Goal: Task Accomplishment & Management: Manage account settings

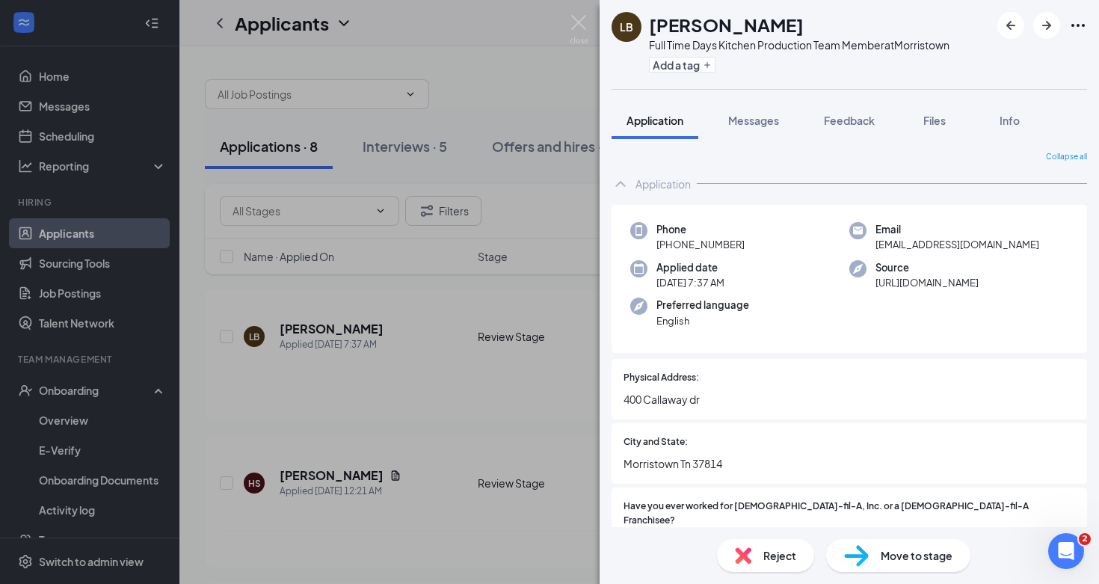
scroll to position [457, 0]
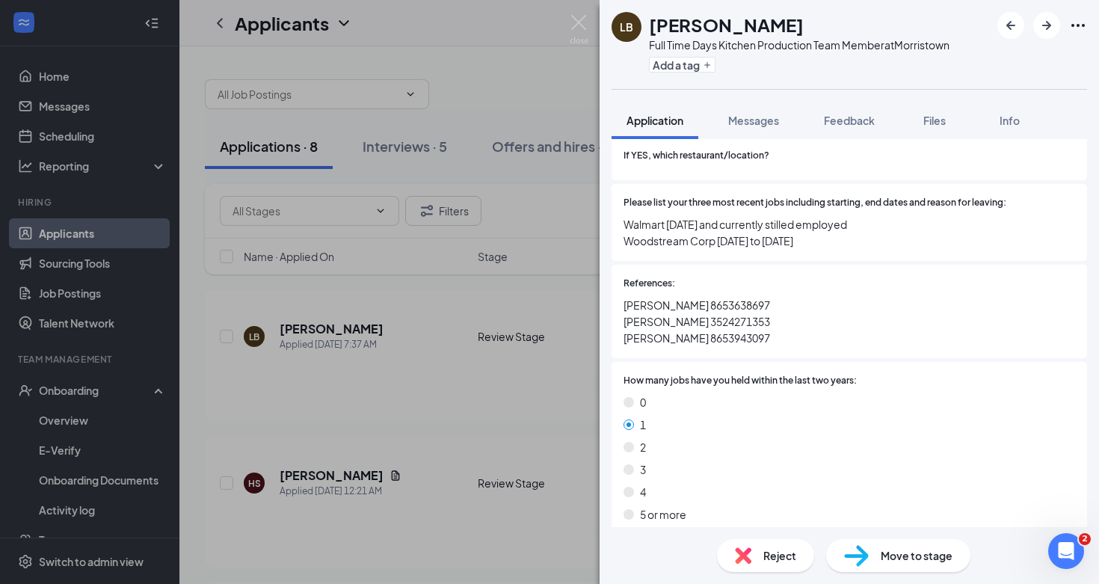
click at [233, 501] on div "[PERSON_NAME] Full Time Days Kitchen Production Team Member at [GEOGRAPHIC_DATA…" at bounding box center [549, 292] width 1099 height 584
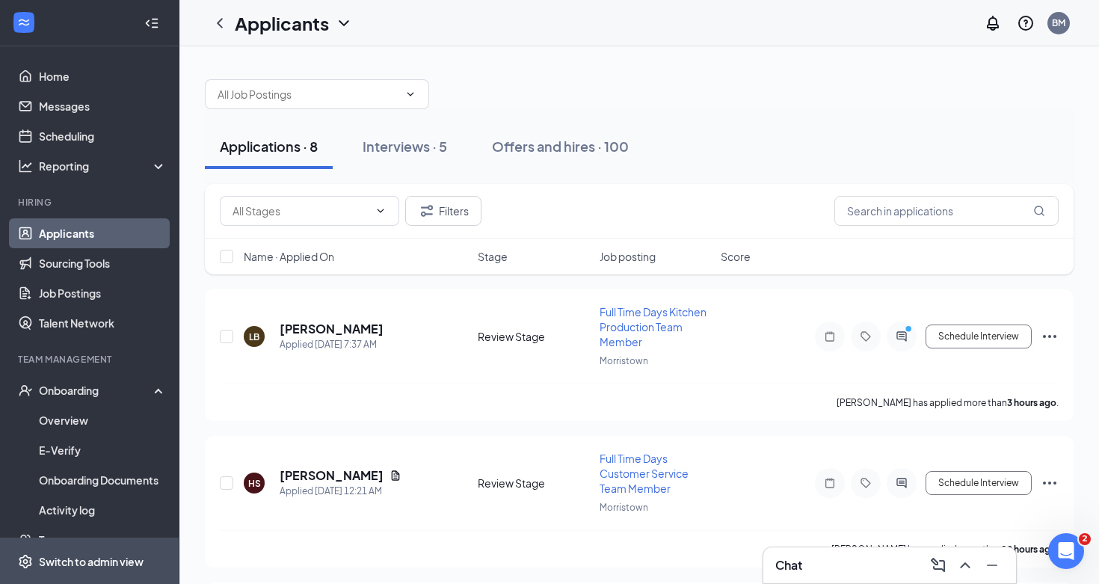
click at [128, 555] on div "Switch to admin view" at bounding box center [91, 561] width 105 height 15
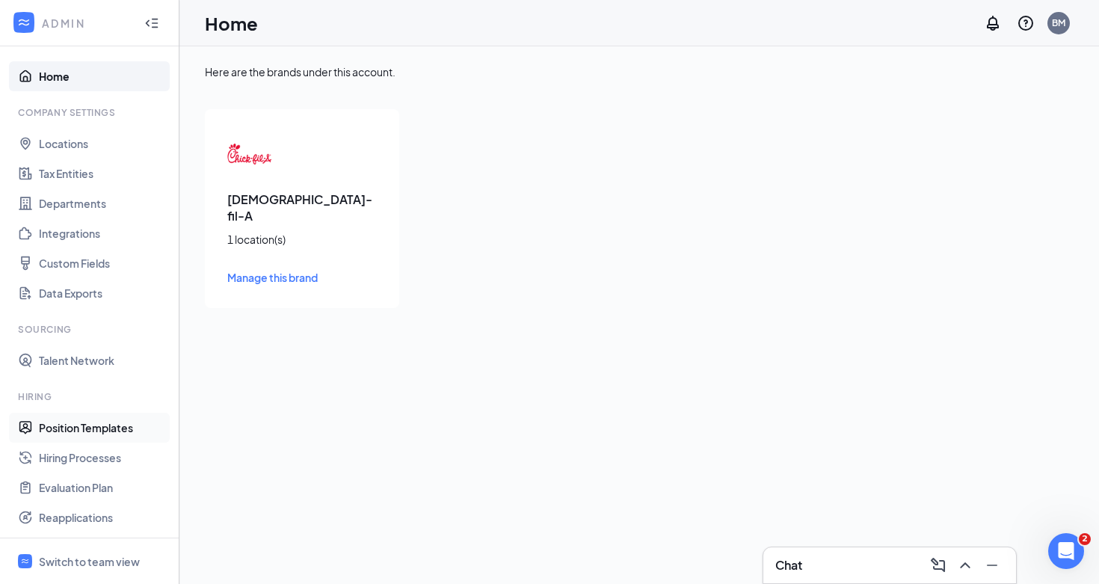
click at [134, 429] on link "Position Templates" at bounding box center [103, 428] width 128 height 30
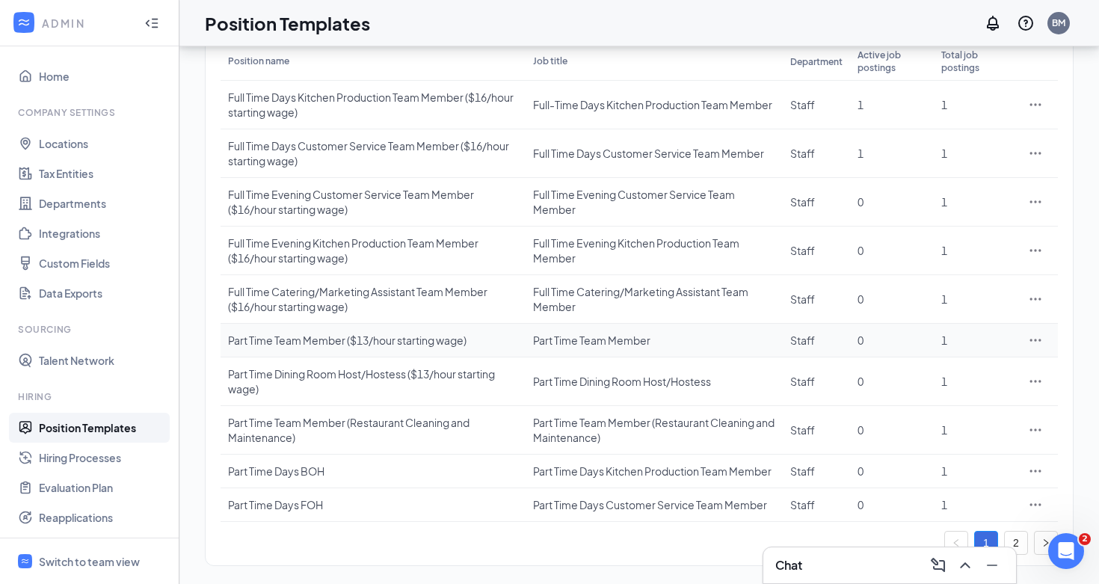
scroll to position [169, 0]
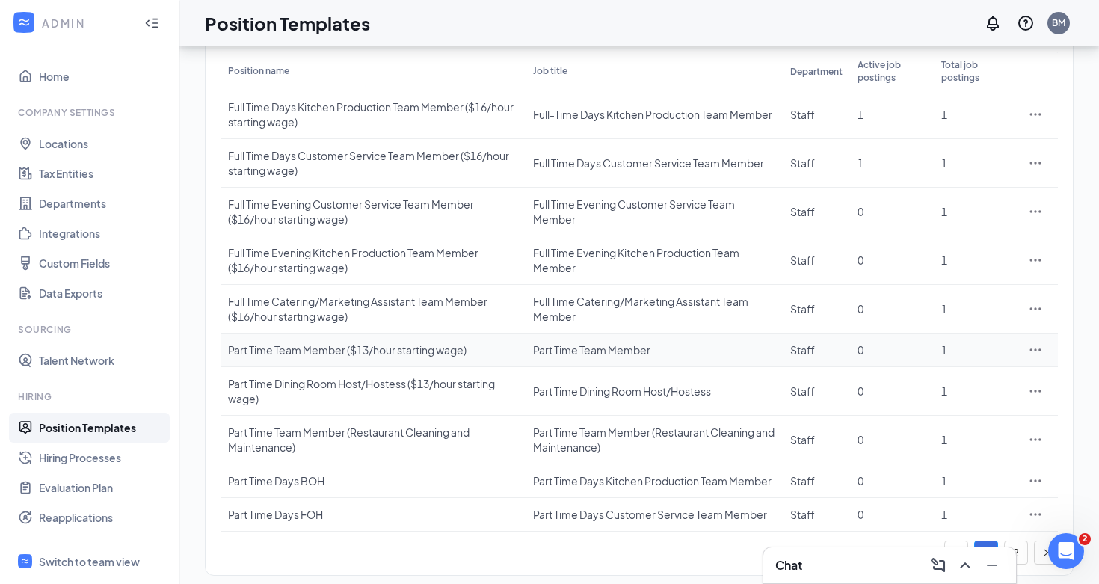
click at [1037, 349] on icon "Ellipses" at bounding box center [1035, 349] width 15 height 15
click at [587, 346] on div "Part Time Team Member" at bounding box center [654, 349] width 242 height 15
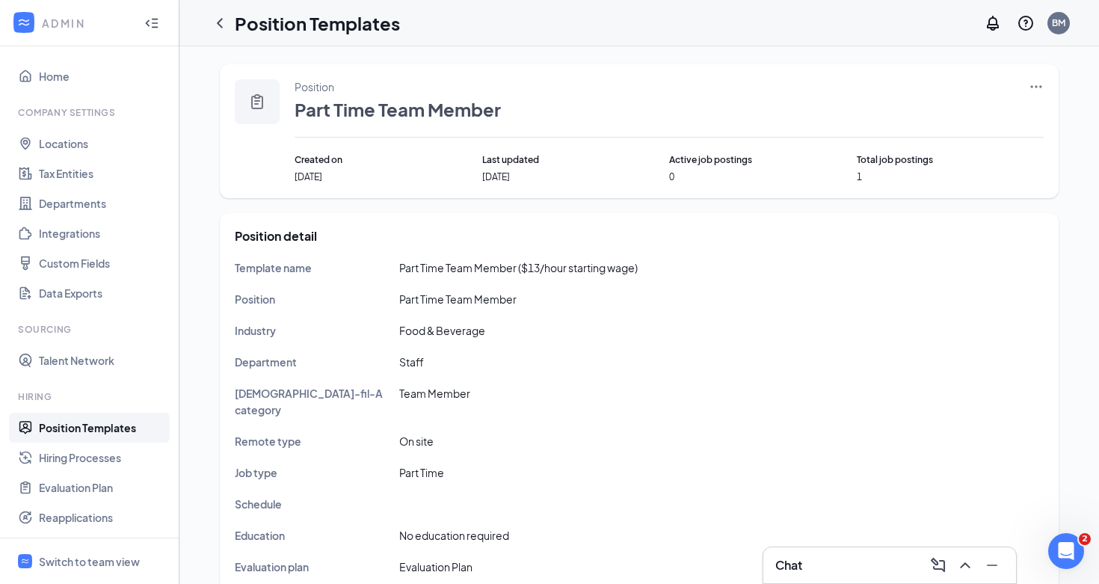
click at [507, 111] on div "Position Part Time Team Member" at bounding box center [668, 108] width 749 height 58
click at [1020, 83] on div "Position Part Time Team Member" at bounding box center [668, 108] width 749 height 58
click at [1034, 83] on icon "Ellipses" at bounding box center [1035, 86] width 15 height 15
click at [978, 121] on span "Edit" at bounding box center [967, 117] width 129 height 16
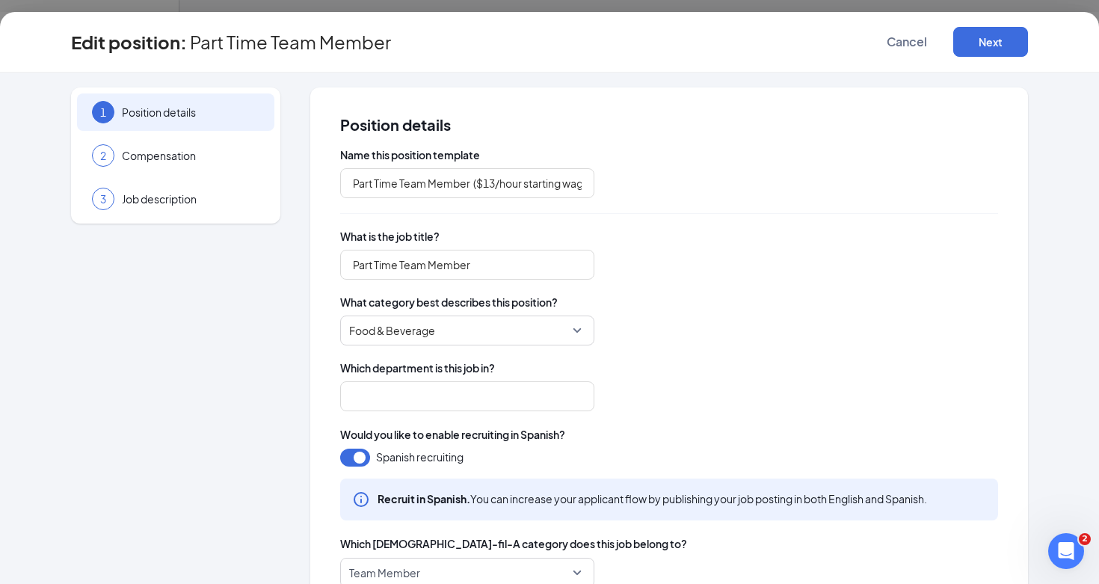
type input "Staff"
click at [516, 271] on input "Part Time Team Member" at bounding box center [467, 265] width 254 height 30
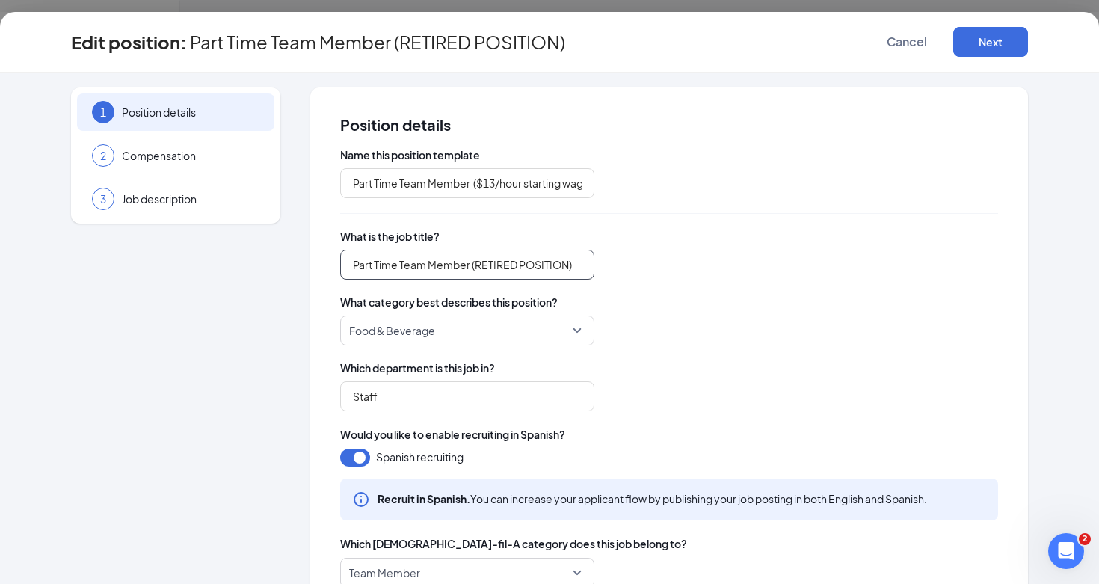
type input "Part Time Team Member (RETIRED POSITION)"
click at [814, 260] on div "Part Time Team Member (RETIRED POSITION) Part Time Team Member (RETIRED POSITIO…" at bounding box center [669, 265] width 658 height 30
click at [973, 65] on div "Edit position : Part Time Team Member (RETIRED POSITION) Cancel Next" at bounding box center [549, 42] width 1099 height 61
click at [977, 45] on button "Next" at bounding box center [990, 42] width 75 height 30
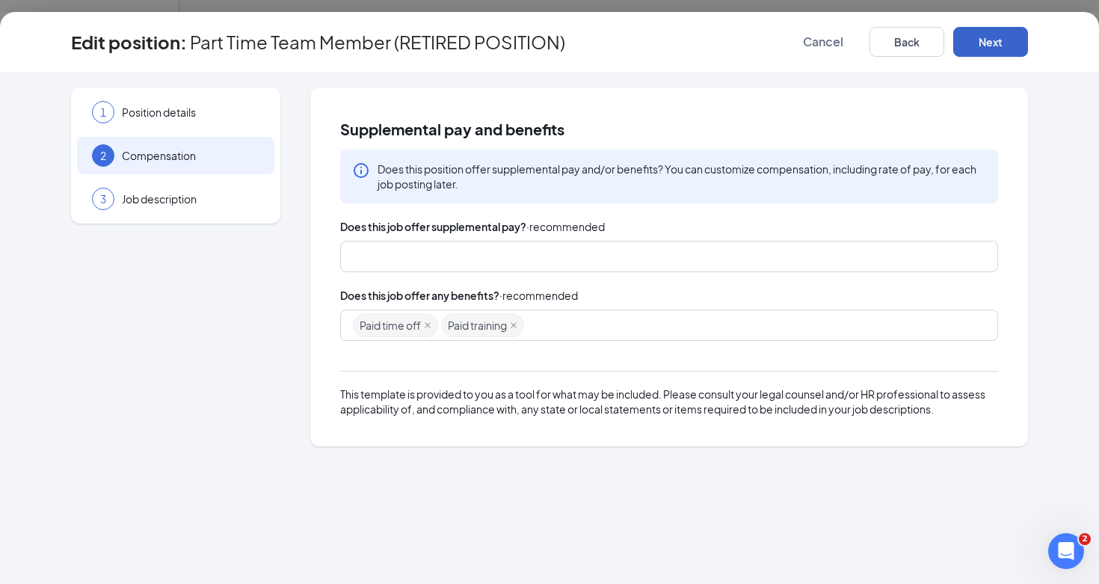
click at [989, 52] on button "Next" at bounding box center [990, 42] width 75 height 30
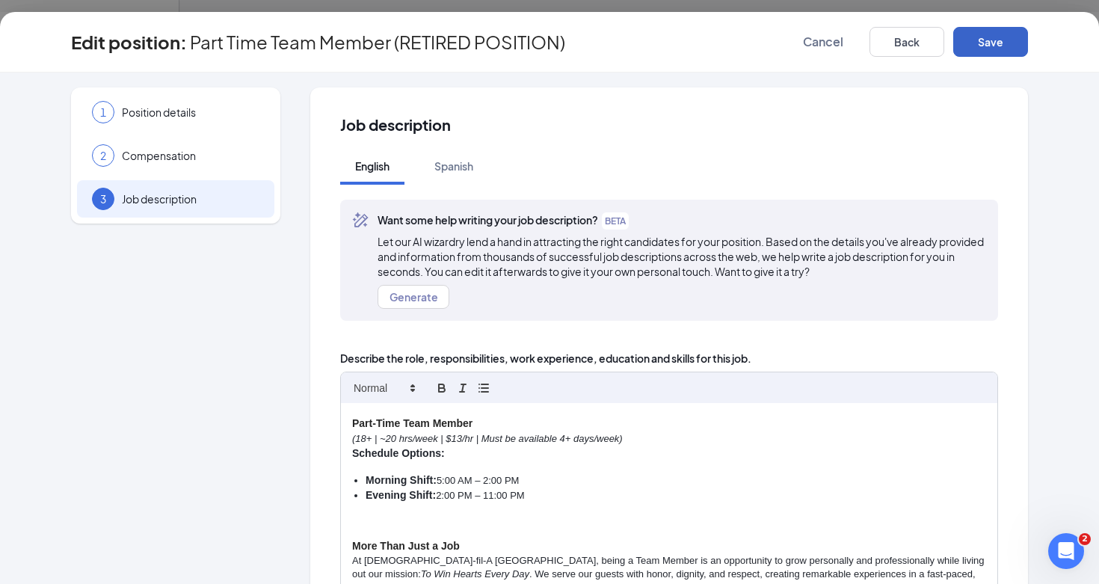
click at [981, 47] on button "Save" at bounding box center [990, 42] width 75 height 30
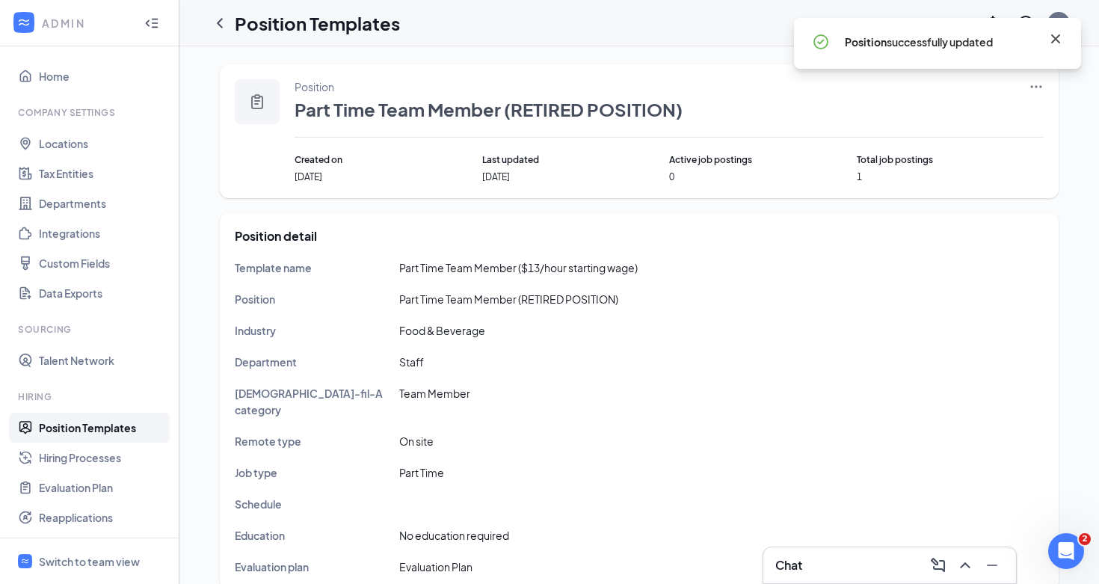
click at [1063, 44] on icon "Cross" at bounding box center [1055, 39] width 18 height 18
click at [103, 418] on link "Position Templates" at bounding box center [103, 428] width 128 height 30
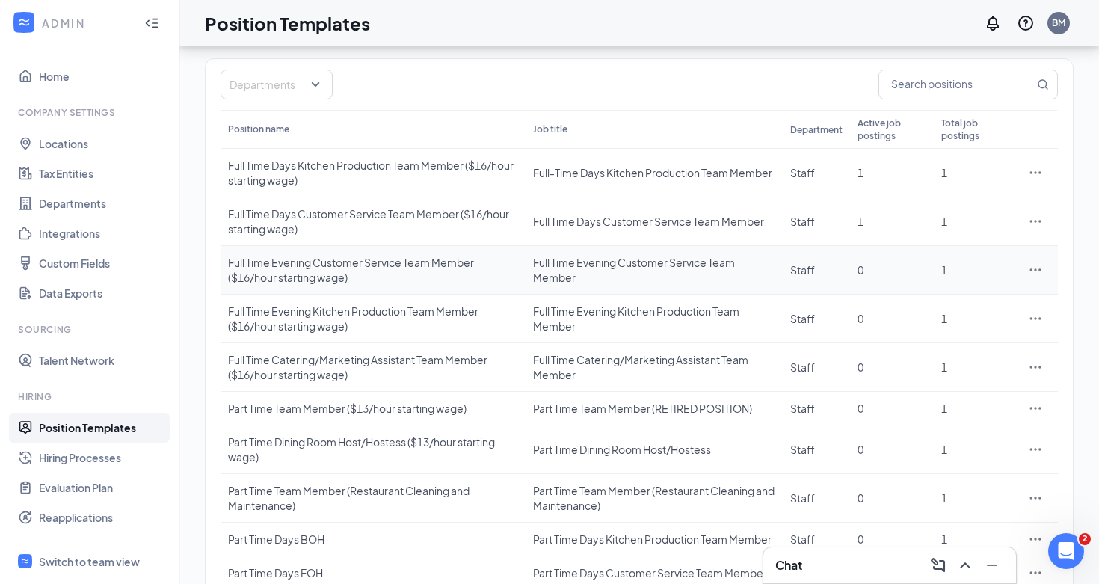
scroll to position [179, 0]
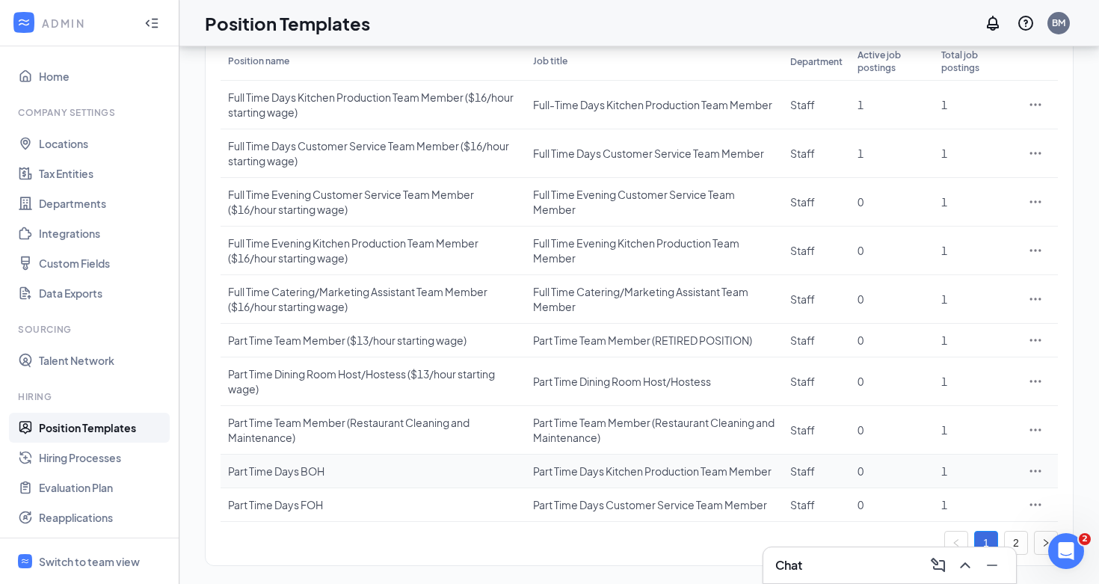
click at [512, 484] on td "Part Time Days BOH" at bounding box center [372, 471] width 305 height 34
